Goal: Task Accomplishment & Management: Use online tool/utility

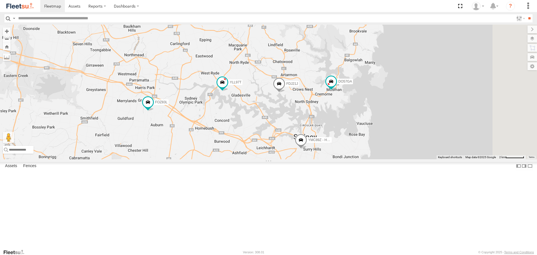
click at [342, 79] on div "FOZ83L YLF23N FDJ21J DO57GA YMC89Z - HiAce EHV94J YLL97T EUG54D" at bounding box center [268, 92] width 537 height 134
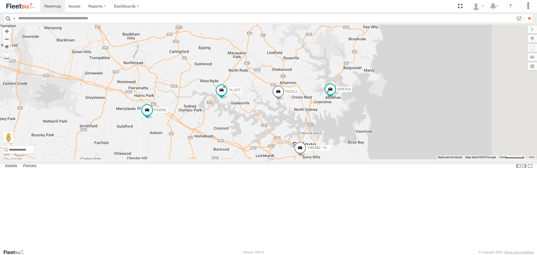
drag, startPoint x: 281, startPoint y: 43, endPoint x: 280, endPoint y: 51, distance: 8.4
click at [280, 51] on div "FOZ83L YLF23N FDJ21J DO57GA YMC89Z - HiAce EHV94J YLL97T ES026Q EUG54D" at bounding box center [268, 92] width 537 height 134
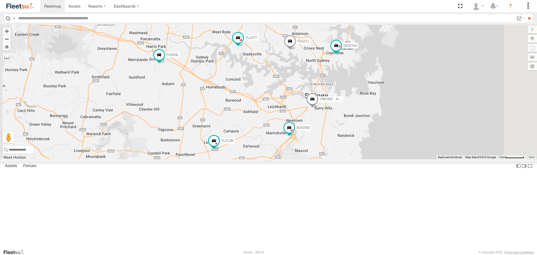
drag, startPoint x: 318, startPoint y: 114, endPoint x: 330, endPoint y: 64, distance: 51.7
click at [330, 64] on div "FOZ83L YLF23N FDJ21J DO57GA YMC89Z - HiAce EHV94J YLL97T ES026Q EUG54D" at bounding box center [268, 92] width 537 height 134
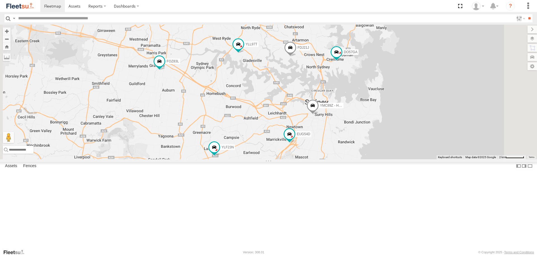
drag, startPoint x: 324, startPoint y: 65, endPoint x: 324, endPoint y: 71, distance: 5.9
click at [324, 71] on div "FOZ83L YLF23N FDJ21J DO57GA YMC89Z - HiAce EHV94J YLL97T ES026Q EUG54D" at bounding box center [268, 92] width 537 height 134
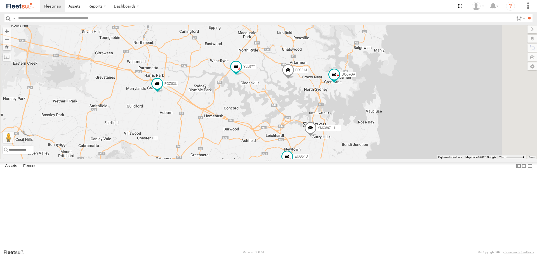
drag, startPoint x: 324, startPoint y: 71, endPoint x: 321, endPoint y: 95, distance: 24.2
click at [321, 95] on div "FOZ83L YLF23N FDJ21J DO57GA YMC89Z - HiAce EHV94J YLL97T ES026Q EUG54D" at bounding box center [268, 92] width 537 height 134
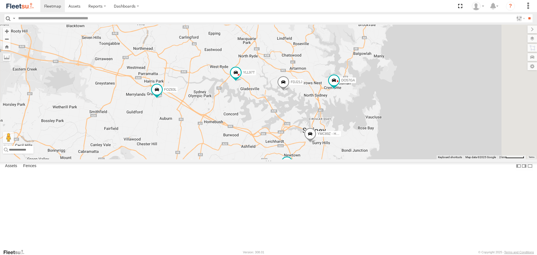
drag, startPoint x: 312, startPoint y: 85, endPoint x: 312, endPoint y: 92, distance: 6.7
click at [312, 92] on div "FOZ83L YLF23N FDJ21J DO57GA YMC89Z - HiAce EHV94J YLL97T ES026Q EUG54D" at bounding box center [268, 92] width 537 height 134
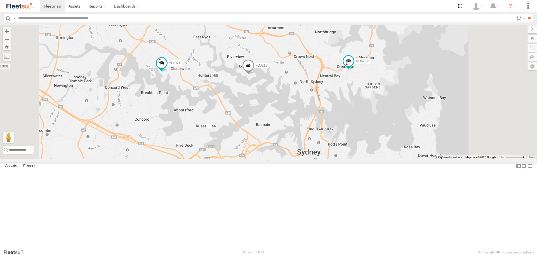
drag, startPoint x: 388, startPoint y: 167, endPoint x: 384, endPoint y: 176, distance: 10.6
click at [384, 159] on div "FOZ83L YLF23N FDJ21J DO57GA YMC89Z - HiAce EHV94J YLL97T EUG54D" at bounding box center [268, 92] width 537 height 134
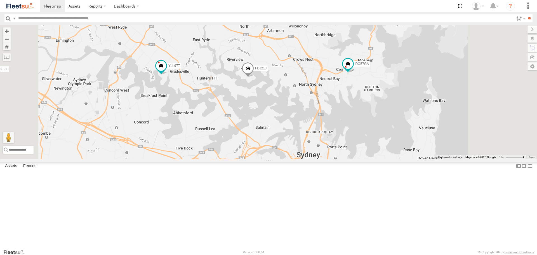
drag, startPoint x: 378, startPoint y: 171, endPoint x: 378, endPoint y: 174, distance: 3.7
click at [378, 159] on div "FOZ83L YLF23N FDJ21J DO57GA YMC89Z - HiAce EHV94J YLL97T EUG54D" at bounding box center [268, 92] width 537 height 134
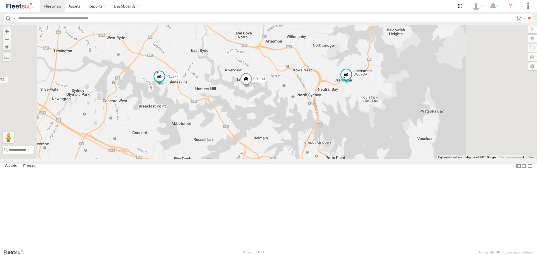
drag, startPoint x: 380, startPoint y: 161, endPoint x: 378, endPoint y: 172, distance: 10.7
click at [378, 159] on div "FOZ83L YLF23N FDJ21J DO57GA YMC89Z - HiAce EHV94J YLL97T EUG54D" at bounding box center [268, 92] width 537 height 134
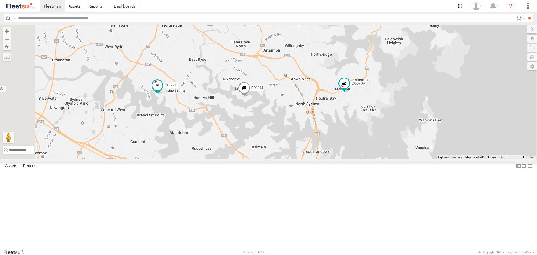
drag, startPoint x: 377, startPoint y: 167, endPoint x: 375, endPoint y: 176, distance: 9.5
click at [375, 159] on div "FOZ83L YLF23N FDJ21J DO57GA YMC89Z - HiAce EHV94J YLL97T EUG54D" at bounding box center [268, 92] width 537 height 134
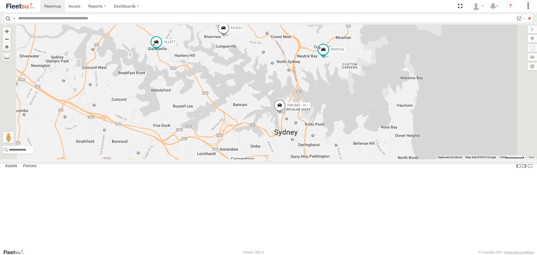
drag, startPoint x: 319, startPoint y: 64, endPoint x: 320, endPoint y: 88, distance: 23.5
click at [319, 89] on div "FDJ21J DO57GA YMC89Z - HiAce YLL97T EUG54D" at bounding box center [268, 92] width 537 height 134
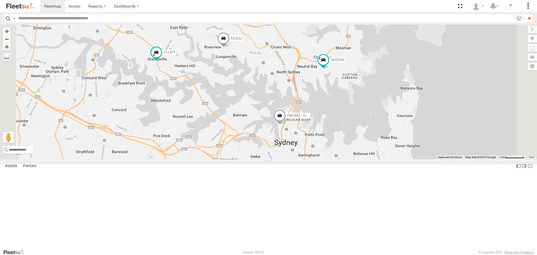
drag, startPoint x: 329, startPoint y: 58, endPoint x: 317, endPoint y: 41, distance: 21.1
click at [326, 89] on div "FDJ21J DO57GA YMC89Z - HiAce YLL97T EUG54D" at bounding box center [268, 92] width 537 height 134
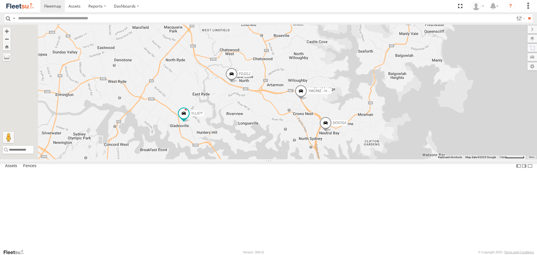
drag, startPoint x: 339, startPoint y: 132, endPoint x: 366, endPoint y: 177, distance: 51.6
click at [366, 159] on div "FDJ21J DO57GA YMC89Z - HiAce YLL97T" at bounding box center [268, 92] width 537 height 134
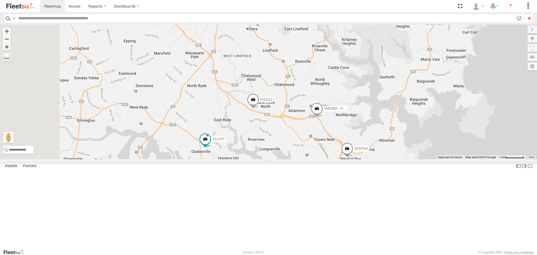
drag, startPoint x: 329, startPoint y: 84, endPoint x: 352, endPoint y: 112, distance: 36.4
click at [352, 112] on div "FDJ21J DO57GA YMC89Z - HiAce YLL97T" at bounding box center [268, 92] width 537 height 134
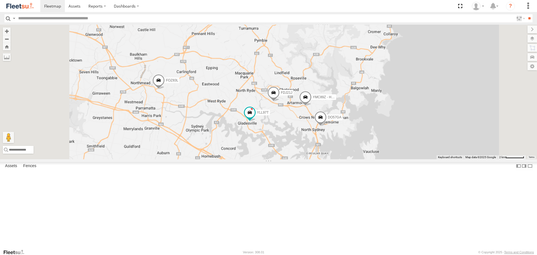
drag, startPoint x: 322, startPoint y: 91, endPoint x: 335, endPoint y: 104, distance: 18.2
click at [335, 104] on div "FDJ21J DO57GA YMC89Z - HiAce YLL97T FOZ83L EHV94J ES026Q EUG54D" at bounding box center [268, 92] width 537 height 134
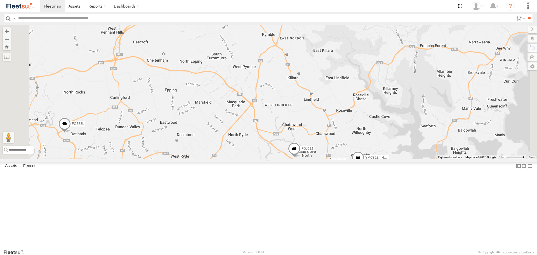
click at [338, 108] on div "FDJ21J DO57GA YMC89Z - HiAce YLL97T FOZ83L EHV94J ES026Q EUG54D" at bounding box center [268, 92] width 537 height 134
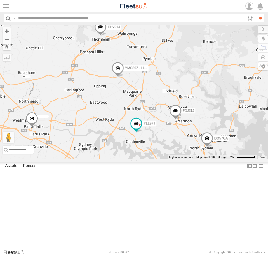
drag, startPoint x: 163, startPoint y: 88, endPoint x: 162, endPoint y: 7, distance: 81.5
click at [176, 90] on div "FDJ21J DO57GA YMC89Z - HiAce EHV94J YLL97T ES026Q" at bounding box center [134, 92] width 268 height 134
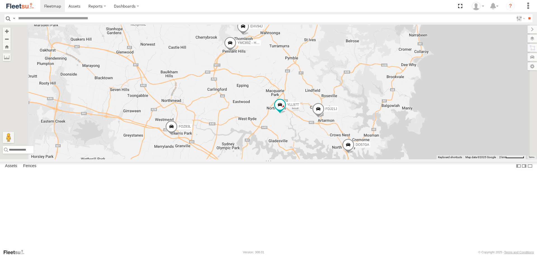
drag, startPoint x: 302, startPoint y: 179, endPoint x: 295, endPoint y: 137, distance: 43.2
click at [295, 137] on div "FDJ21J DO57GA YMC89Z - HiAce EHV94J YLL97T ES026Q FOZ83L" at bounding box center [268, 92] width 537 height 134
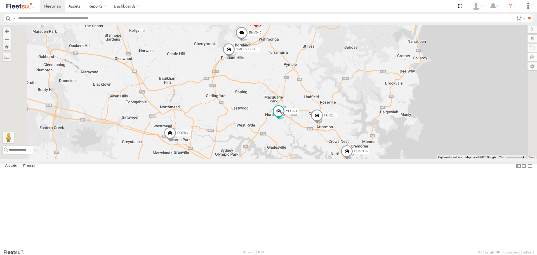
drag, startPoint x: 288, startPoint y: 137, endPoint x: 287, endPoint y: 145, distance: 7.4
click at [287, 145] on div "FDJ21J DO57GA YMC89Z - HiAce EHV94J YLL97T ES026Q FOZ83L" at bounding box center [268, 92] width 537 height 134
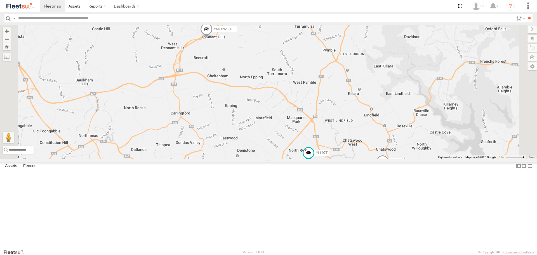
drag, startPoint x: 298, startPoint y: 72, endPoint x: 295, endPoint y: 92, distance: 19.8
click at [295, 92] on div "FOZ83L FDJ21J YMC89Z - HiAce EHV94J YLL97T" at bounding box center [268, 92] width 537 height 134
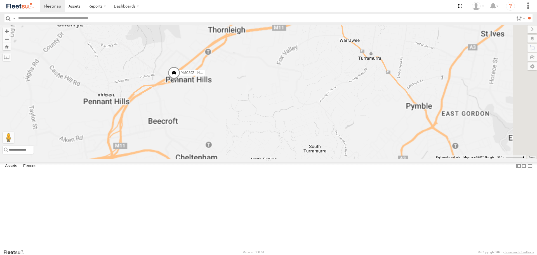
drag, startPoint x: 309, startPoint y: 83, endPoint x: 301, endPoint y: 95, distance: 14.5
click at [301, 95] on div "FOZ83L FDJ21J YMC89Z - HiAce EHV94J YLL97T" at bounding box center [268, 92] width 537 height 134
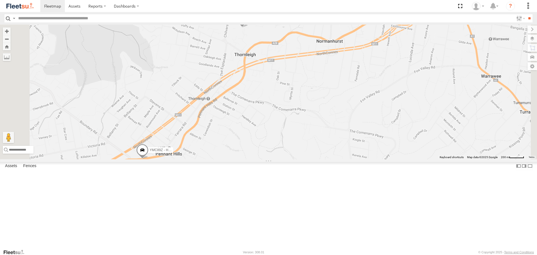
drag, startPoint x: 270, startPoint y: 77, endPoint x: 269, endPoint y: 93, distance: 15.4
click at [269, 93] on div "FOZ83L FDJ21J YMC89Z - HiAce EHV94J YLL97T" at bounding box center [268, 92] width 537 height 134
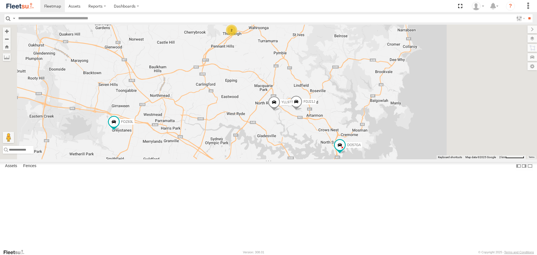
drag, startPoint x: 391, startPoint y: 158, endPoint x: 343, endPoint y: 137, distance: 52.9
click at [343, 137] on div "FOZ83L FDJ21J DO57GA 2 YLL97T ES026Q" at bounding box center [268, 92] width 537 height 134
